Goal: Check status: Check status

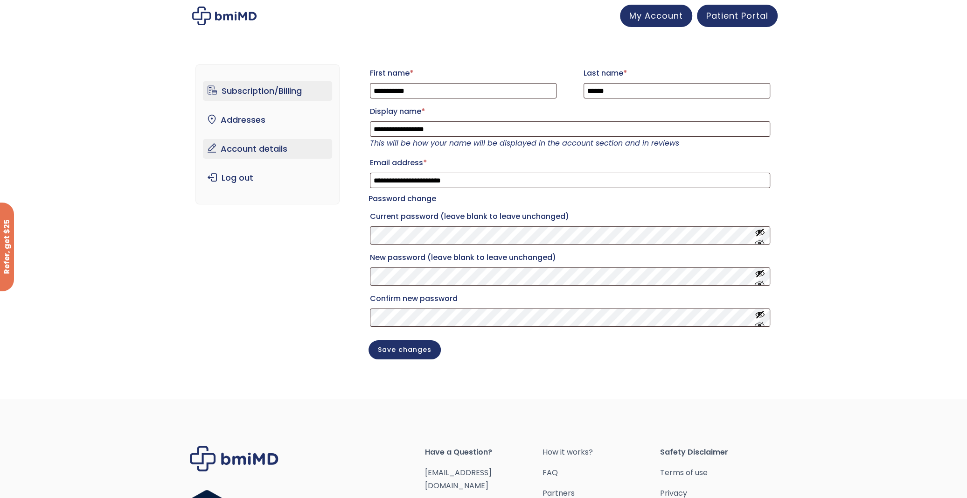
click at [225, 92] on link "Subscription/Billing" at bounding box center [267, 91] width 129 height 20
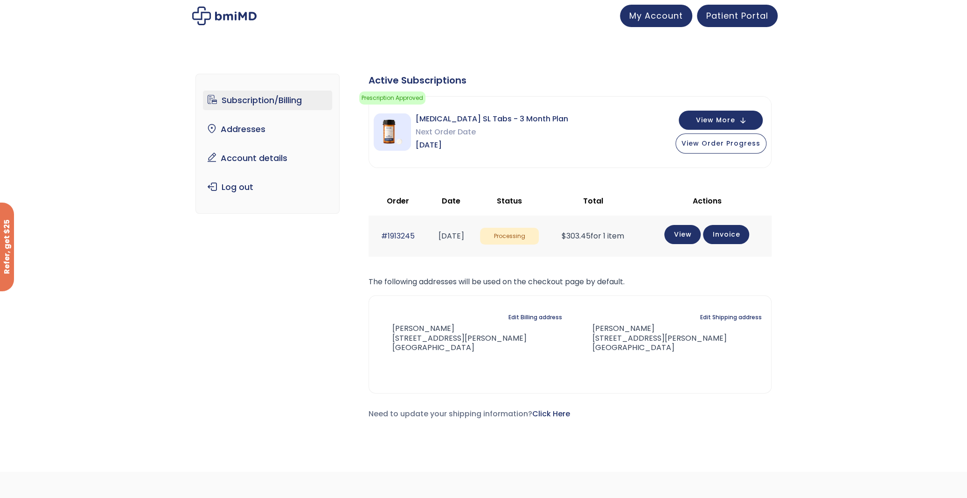
click at [262, 98] on link "Subscription/Billing" at bounding box center [267, 101] width 129 height 20
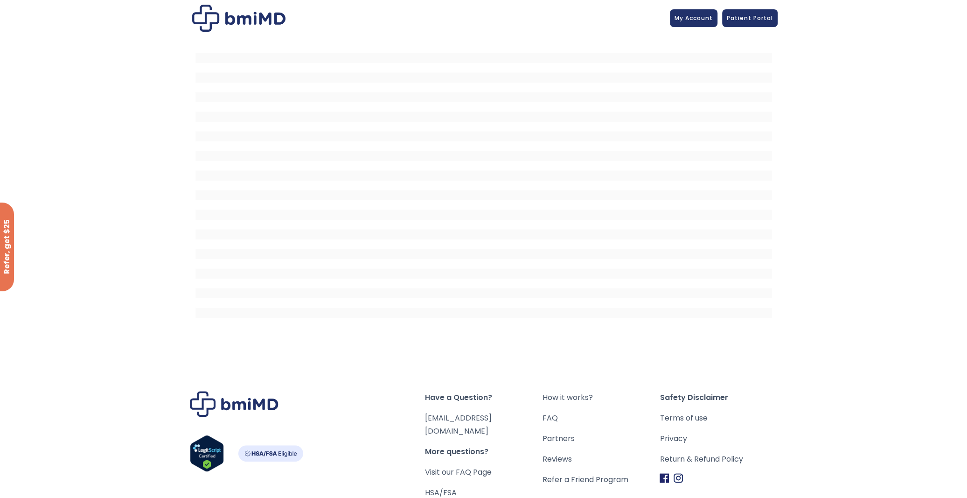
drag, startPoint x: 142, startPoint y: 203, endPoint x: 197, endPoint y: 196, distance: 55.0
click at [144, 202] on div at bounding box center [483, 190] width 967 height 308
click at [698, 20] on span "My Account" at bounding box center [694, 17] width 38 height 8
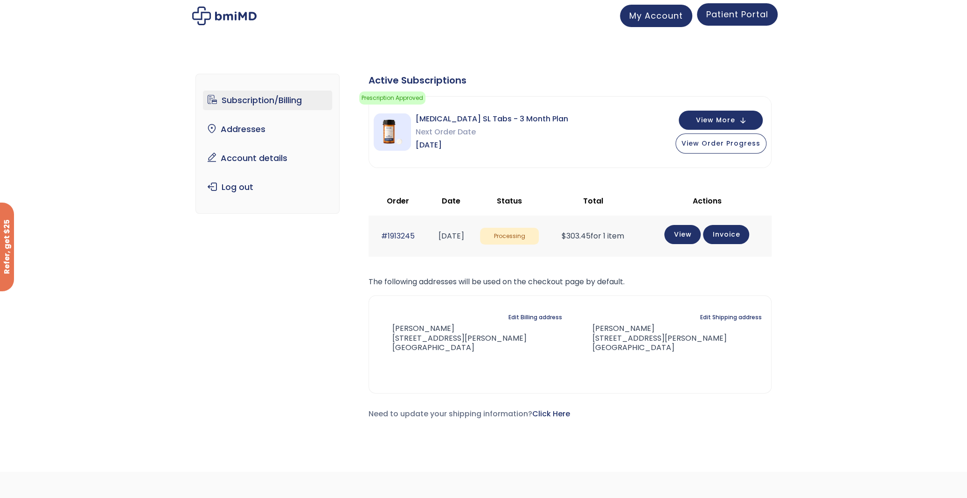
click at [740, 17] on span "Patient Portal" at bounding box center [737, 14] width 62 height 12
click at [395, 237] on link "#1913245" at bounding box center [398, 235] width 34 height 11
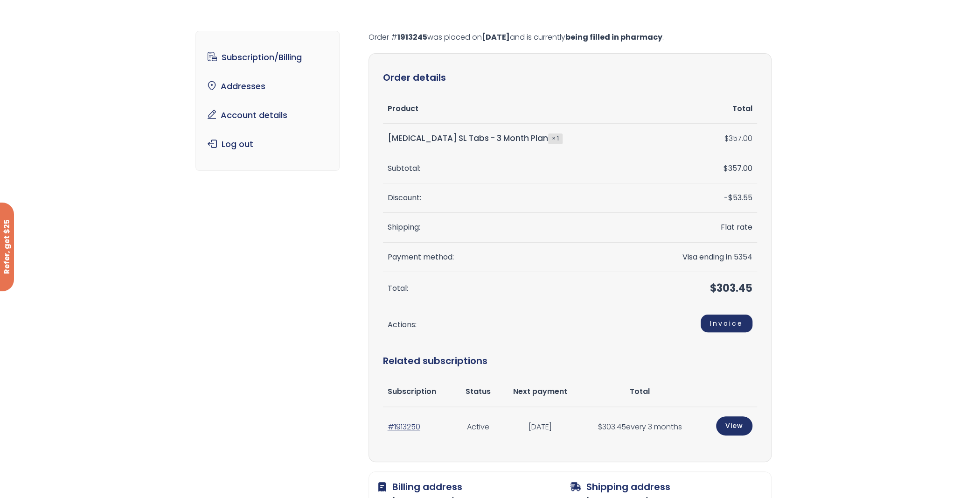
scroll to position [47, 0]
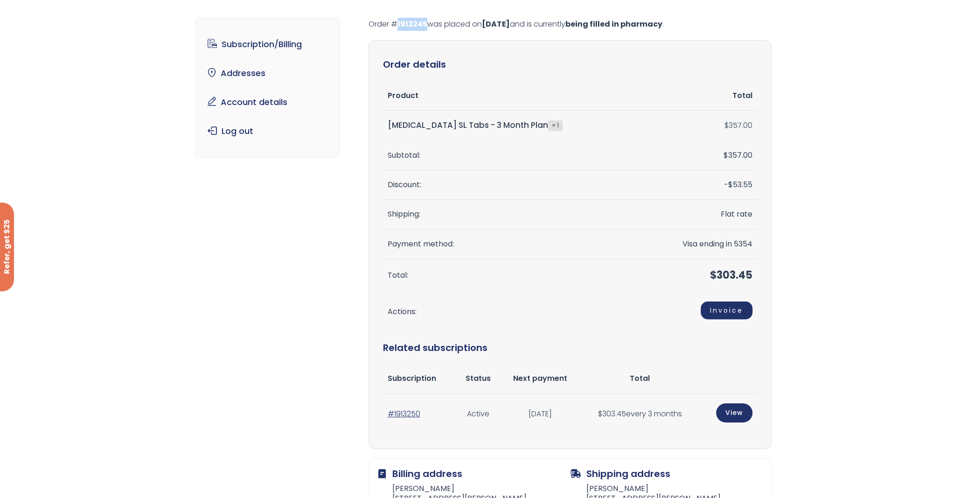
drag, startPoint x: 391, startPoint y: 23, endPoint x: 426, endPoint y: 23, distance: 35.0
click at [426, 23] on p "Order # 1913245 was placed on August 28, 2025 and is currently being filled in …" at bounding box center [570, 24] width 403 height 13
copy p "# 1913245"
